Goal: Task Accomplishment & Management: Manage account settings

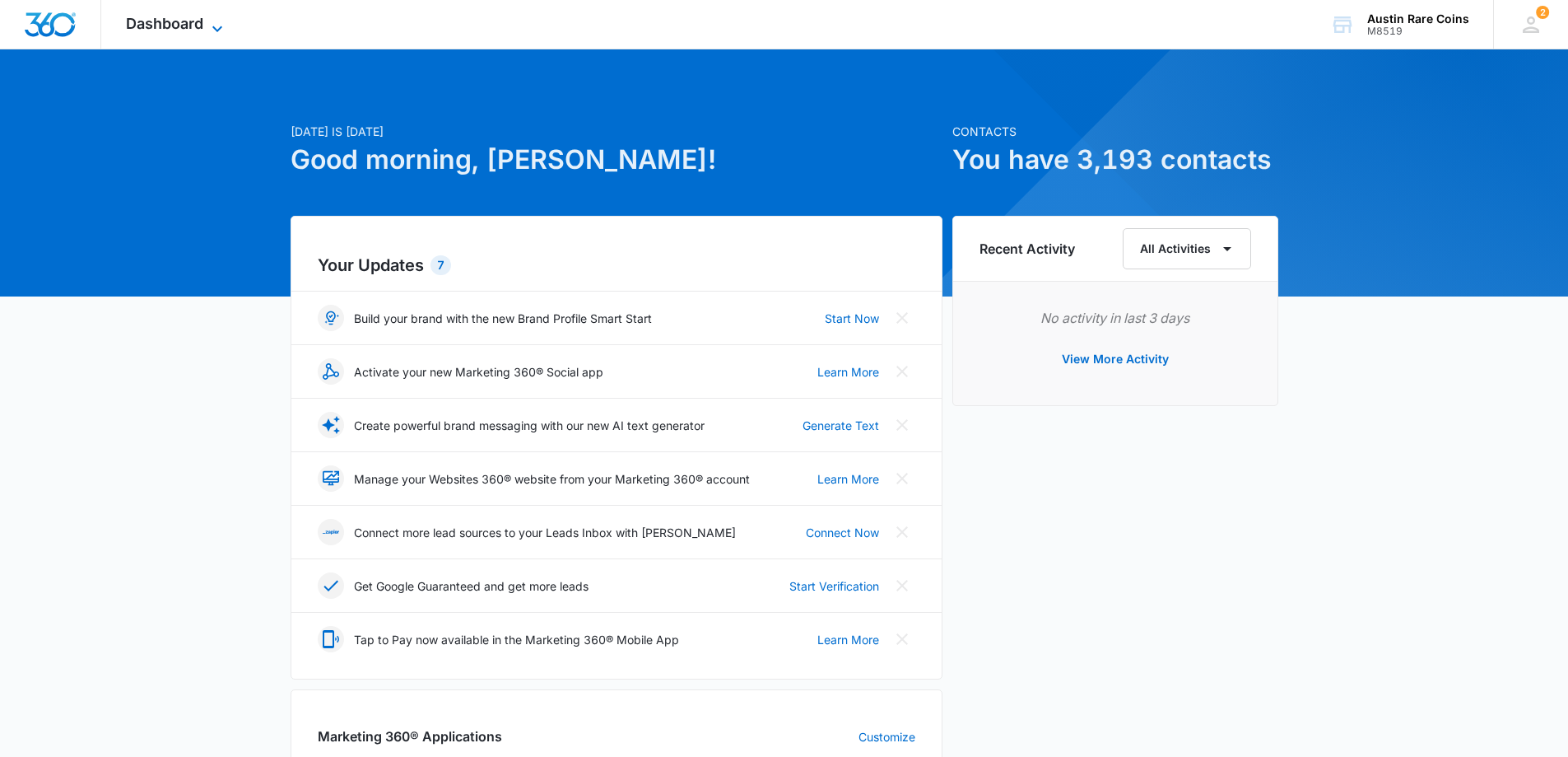
click at [177, 16] on span "Dashboard" at bounding box center [164, 23] width 77 height 17
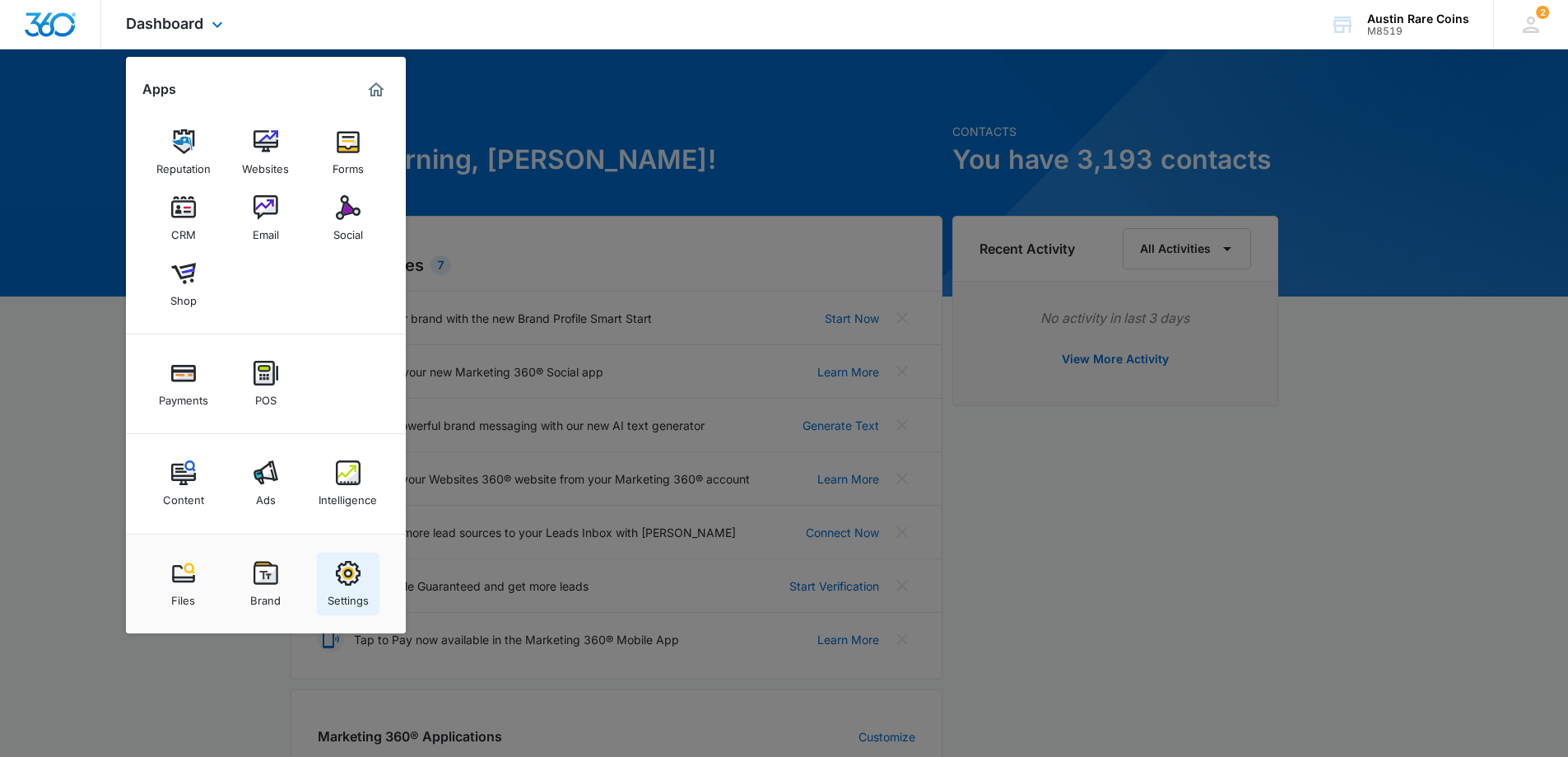
click at [338, 573] on img at bounding box center [348, 573] width 24 height 24
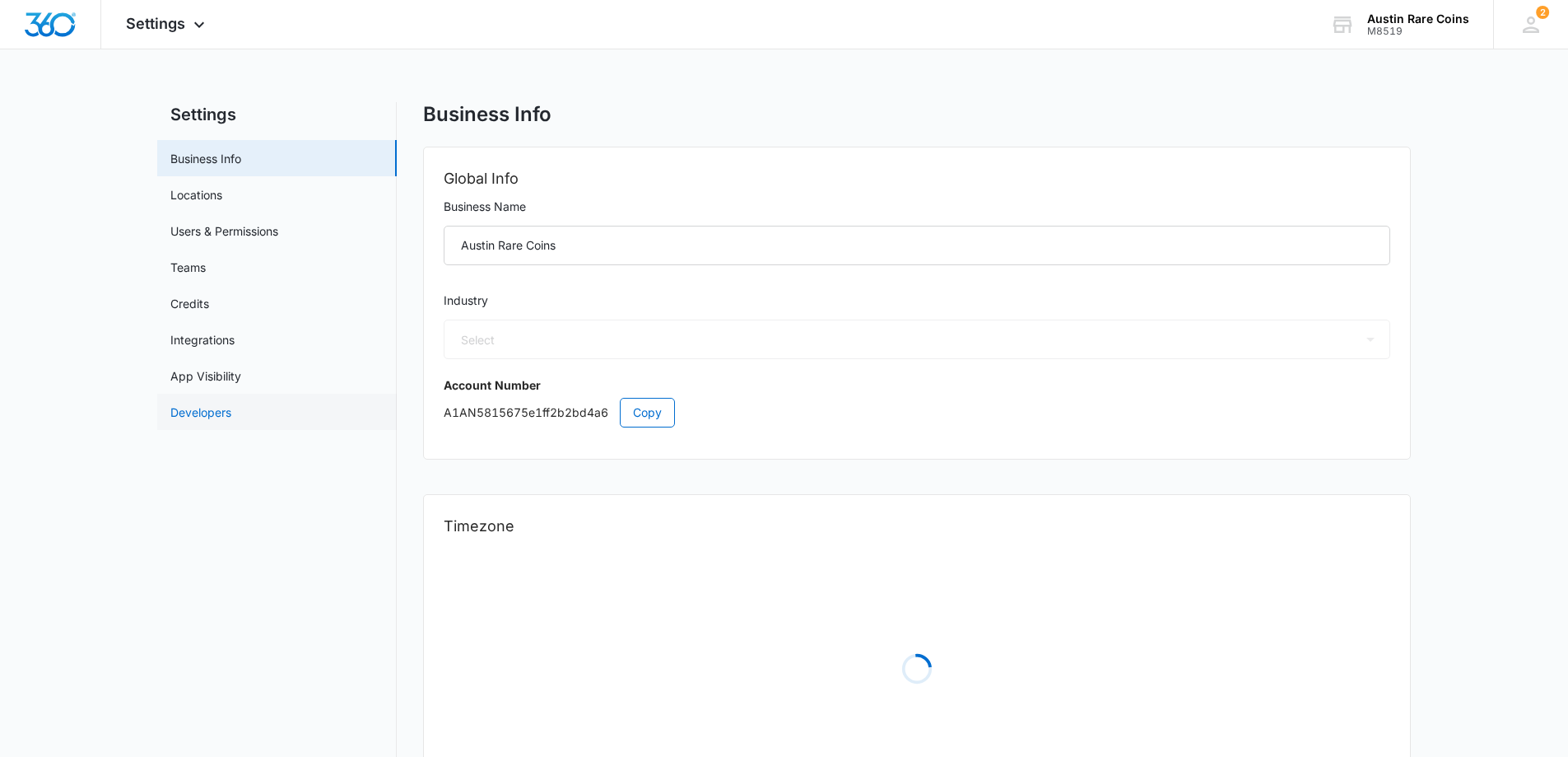
select select "33"
select select "US"
select select "America/[GEOGRAPHIC_DATA]"
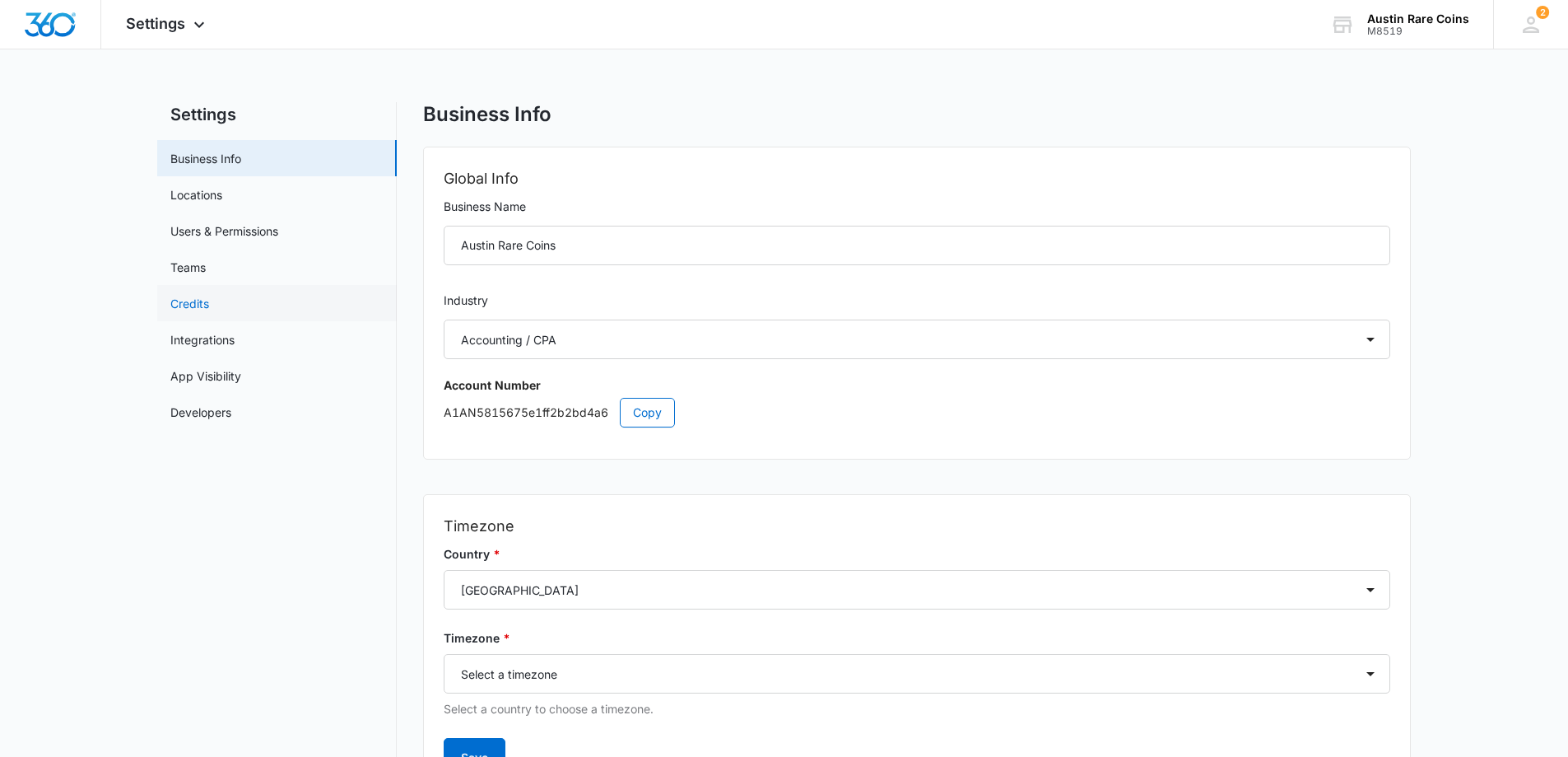
click at [206, 301] on link "Credits" at bounding box center [190, 303] width 38 height 17
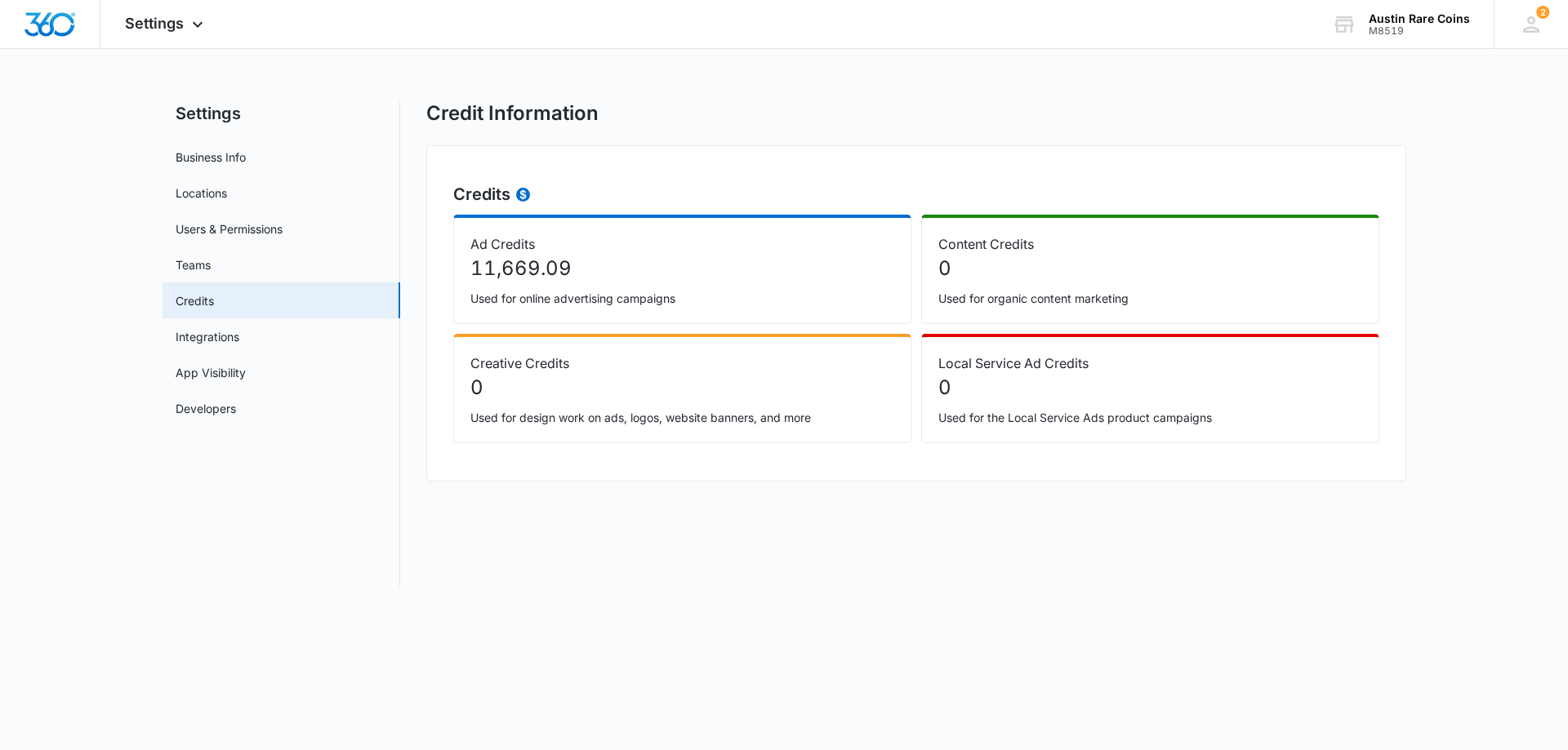
click at [1060, 568] on div "Credit Information Credits Ad Credits 11,669.09 Used for online advertising cam…" at bounding box center [916, 345] width 980 height 488
